Goal: Navigation & Orientation: Find specific page/section

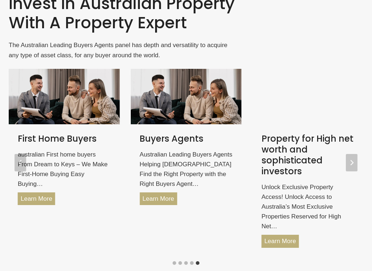
scroll to position [872, 0]
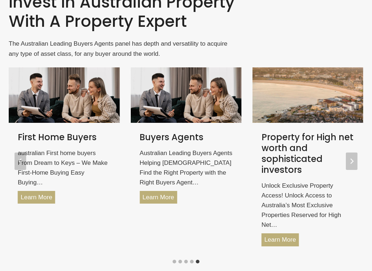
click at [191, 230] on button "Go to slide 4" at bounding box center [192, 262] width 4 height 4
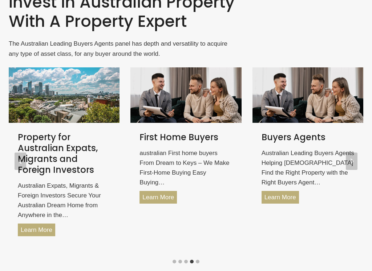
click at [185, 230] on button "Go to slide 3" at bounding box center [186, 262] width 4 height 4
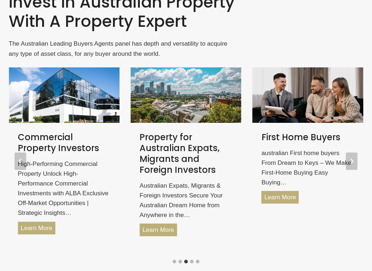
click at [179, 230] on button "Go to slide 2" at bounding box center [180, 262] width 4 height 4
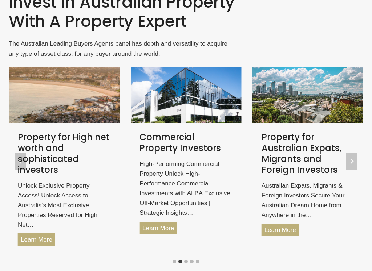
click at [173, 230] on button "Go to slide 1" at bounding box center [174, 262] width 4 height 4
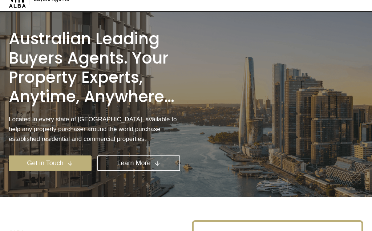
scroll to position [0, 0]
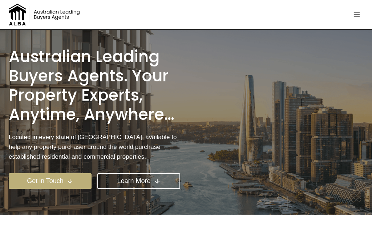
click at [359, 14] on icon "Toggle Menu" at bounding box center [356, 14] width 7 height 7
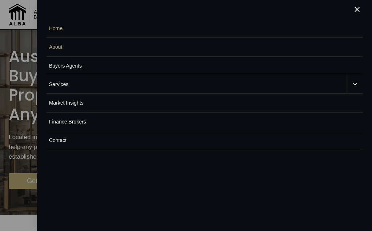
click at [79, 67] on link "Buyers Agents" at bounding box center [204, 66] width 316 height 19
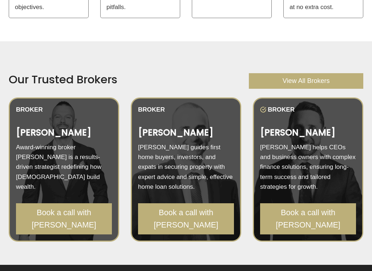
scroll to position [925, 0]
click at [331, 73] on link "View All Brokers" at bounding box center [306, 81] width 114 height 16
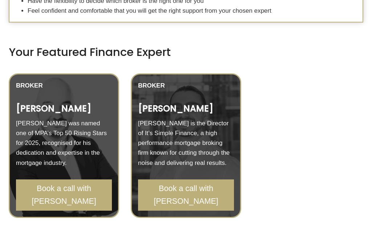
scroll to position [274, 0]
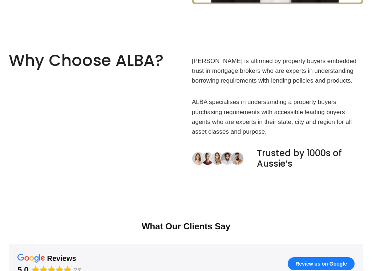
scroll to position [437, 0]
click at [226, 159] on img at bounding box center [218, 159] width 53 height 14
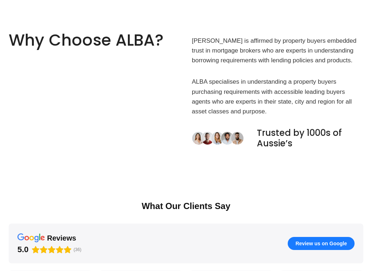
scroll to position [457, 0]
click at [12, 15] on div "Why Choose ALBA? [PERSON_NAME] is affirmed by property buyers embedded trust in…" at bounding box center [186, 92] width 372 height 170
click at [26, 162] on div "Why Choose ALBA? [PERSON_NAME] is affirmed by property buyers embedded trust in…" at bounding box center [186, 92] width 372 height 170
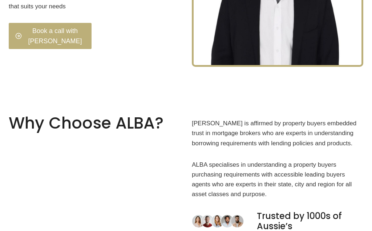
scroll to position [340, 0]
